Goal: Obtain resource: Obtain resource

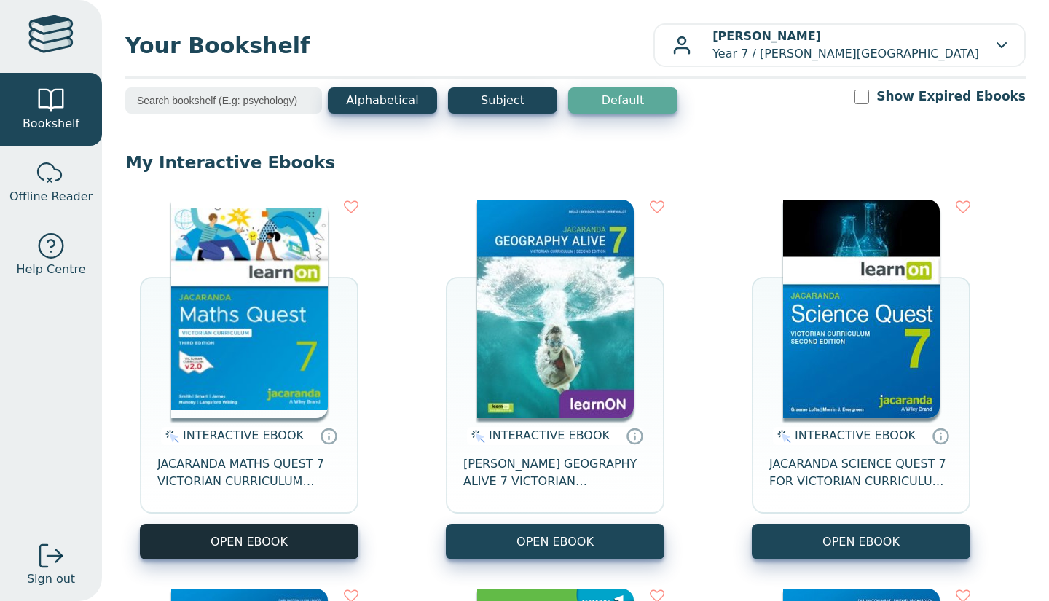
click at [224, 538] on button "OPEN EBOOK" at bounding box center [249, 542] width 219 height 36
click at [230, 545] on button "OPEN EBOOK" at bounding box center [249, 542] width 219 height 36
click at [299, 527] on button "OPEN EBOOK" at bounding box center [249, 542] width 219 height 36
click at [300, 552] on button "OPEN EBOOK" at bounding box center [249, 542] width 219 height 36
